Goal: Find specific page/section: Find specific page/section

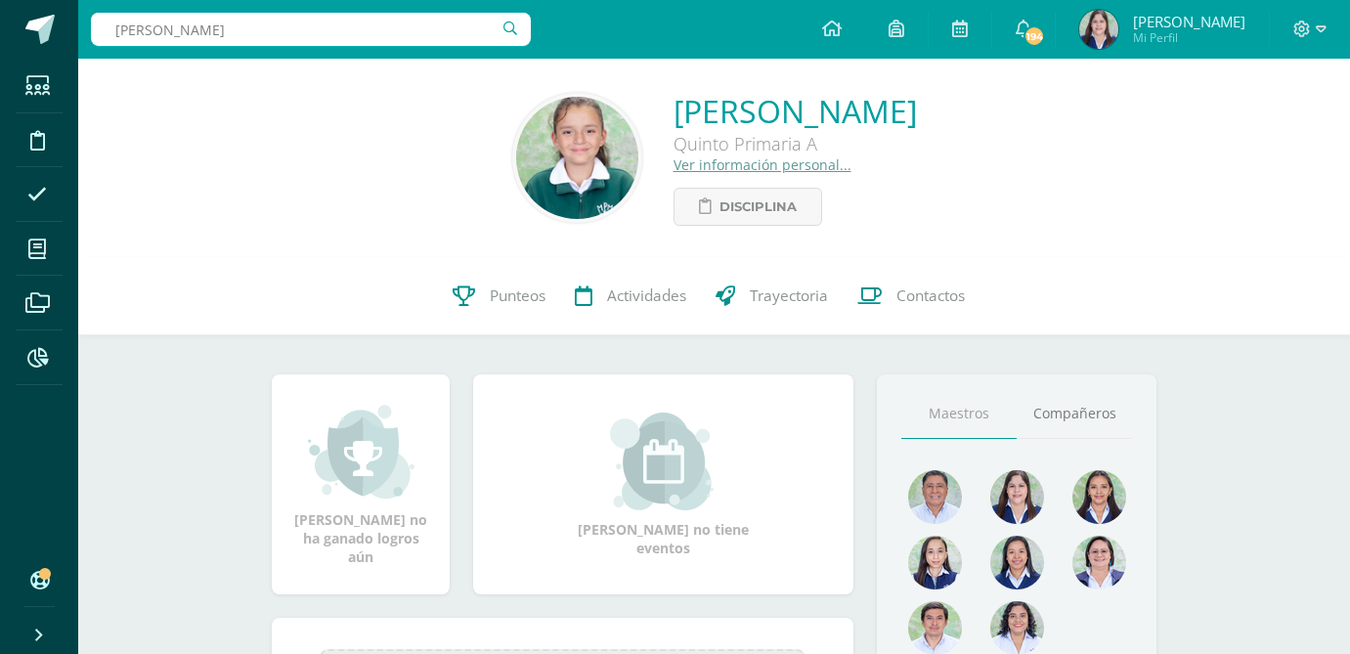
type input "aurora toledo"
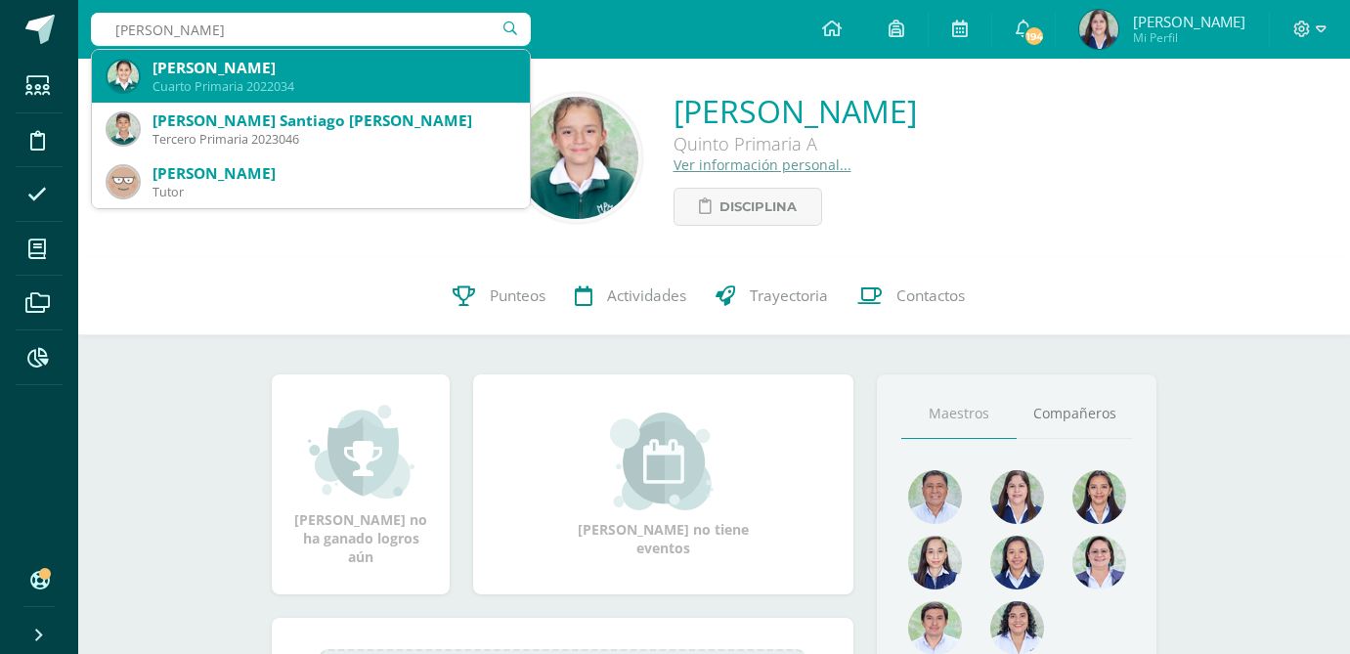
click at [207, 78] on div "Cuarto Primaria 2022034" at bounding box center [333, 86] width 362 height 17
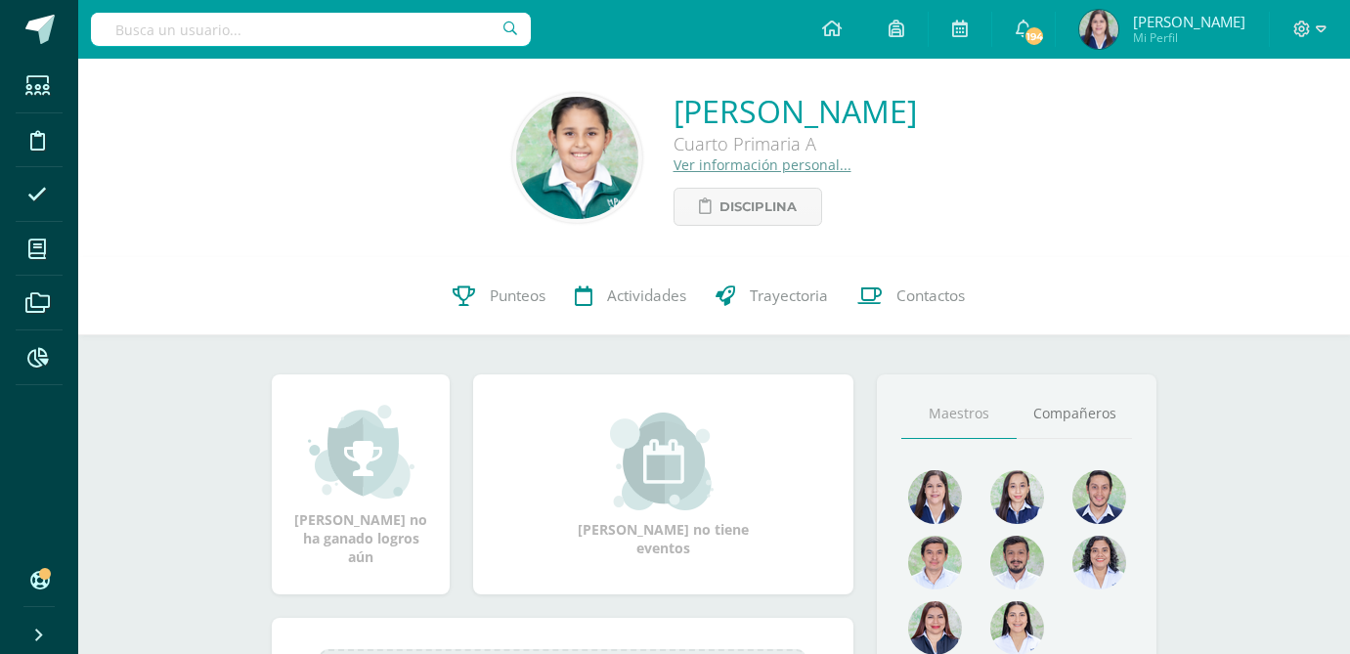
click at [673, 165] on link "Ver información personal..." at bounding box center [762, 164] width 178 height 19
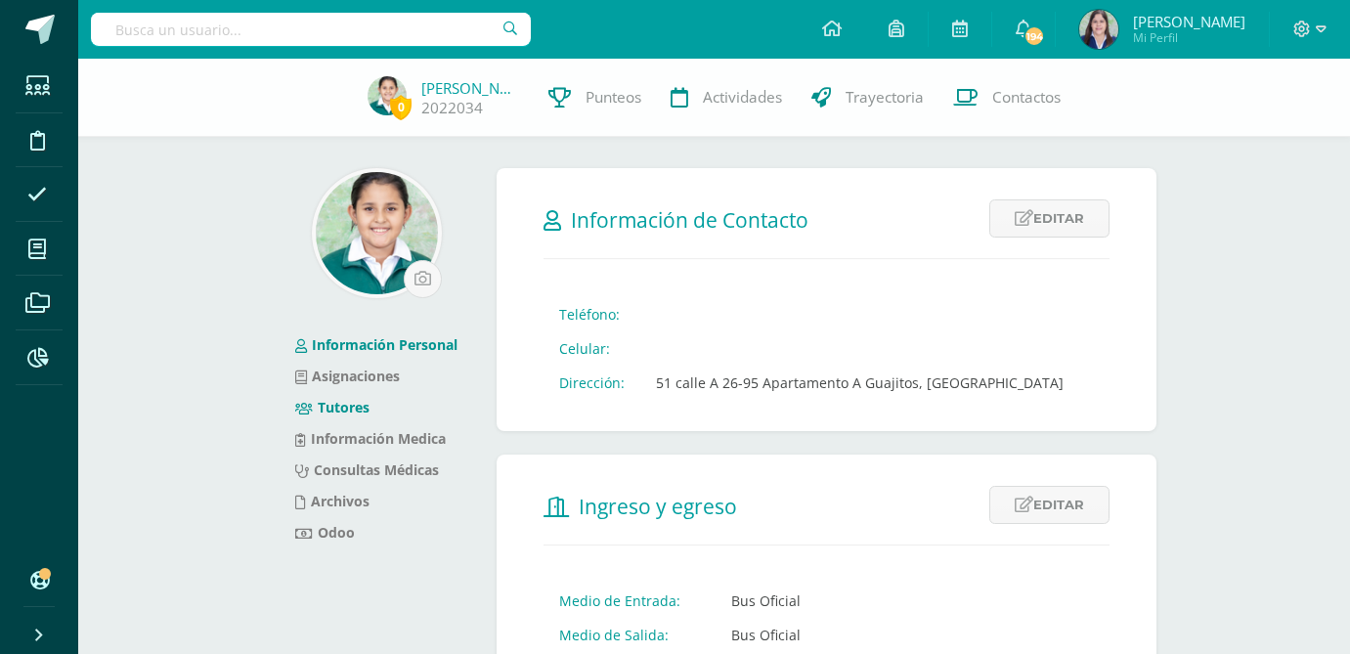
click at [337, 415] on link "Tutores" at bounding box center [332, 407] width 74 height 19
